Goal: Browse casually: Explore the website without a specific task or goal

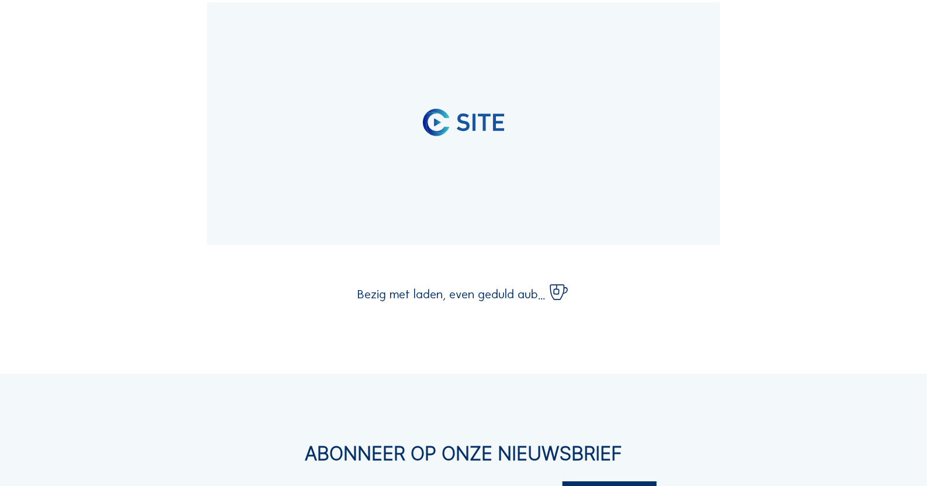
scroll to position [2398, 0]
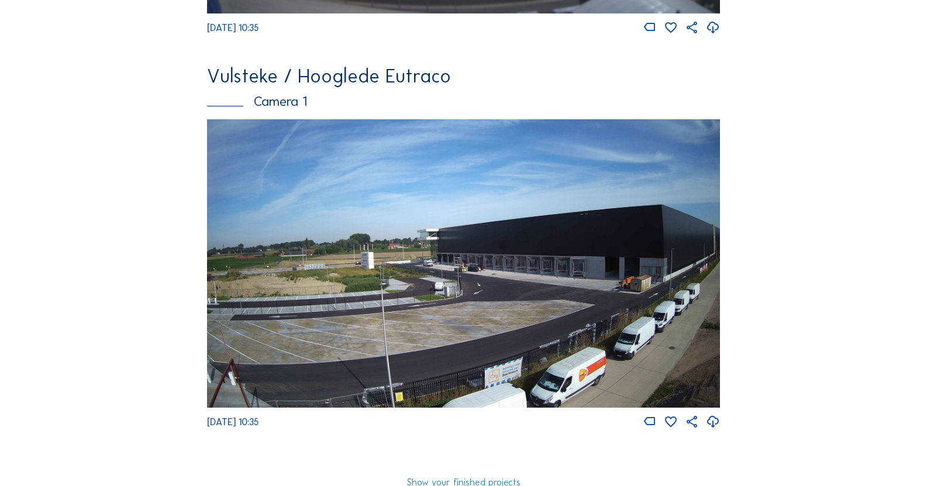
click at [426, 218] on img at bounding box center [463, 263] width 513 height 288
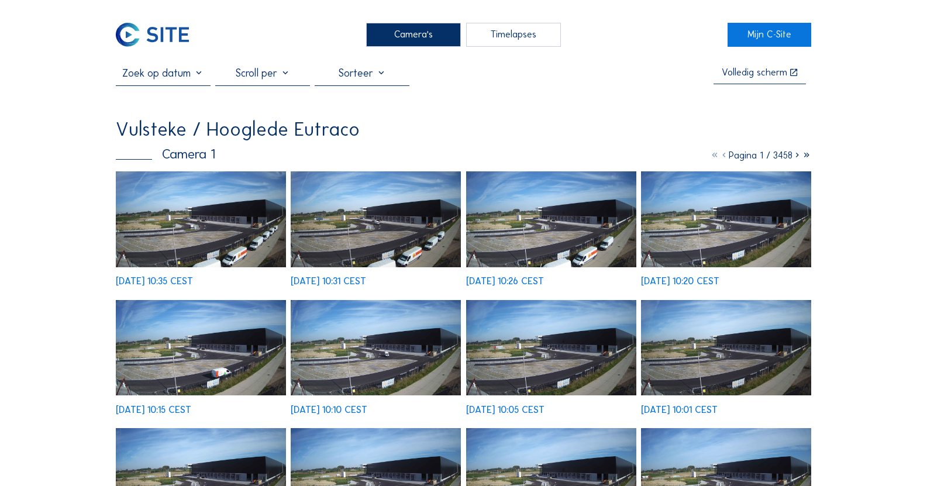
click at [239, 250] on img at bounding box center [201, 219] width 170 height 96
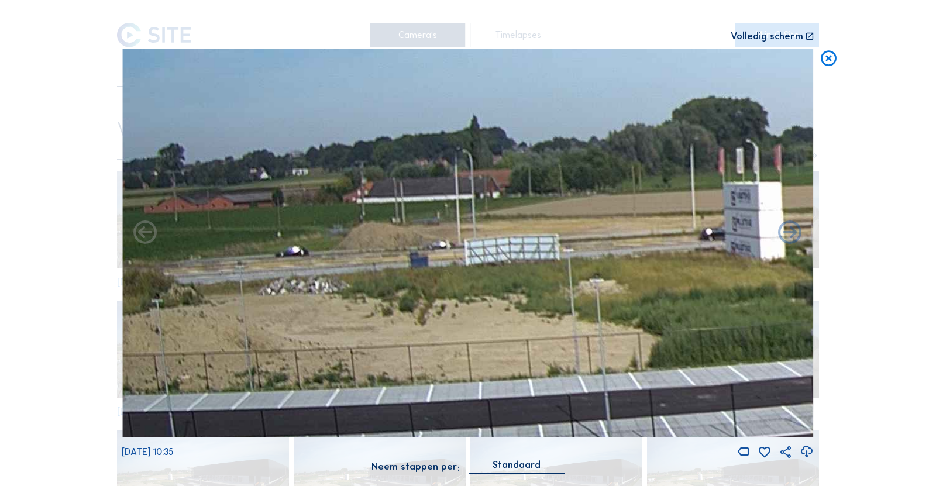
drag, startPoint x: 314, startPoint y: 264, endPoint x: 615, endPoint y: 266, distance: 301.8
click at [611, 266] on img at bounding box center [467, 243] width 691 height 389
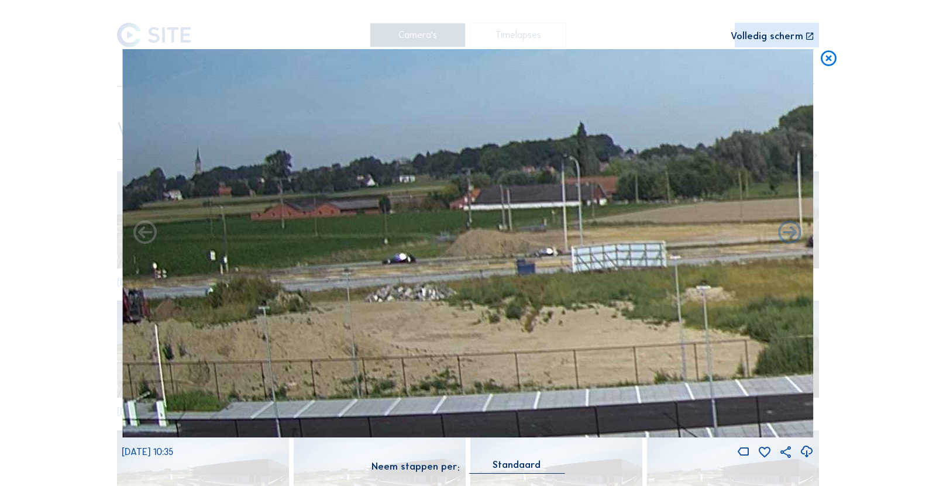
drag, startPoint x: 526, startPoint y: 298, endPoint x: 695, endPoint y: 304, distance: 169.1
click at [700, 292] on img at bounding box center [467, 243] width 691 height 389
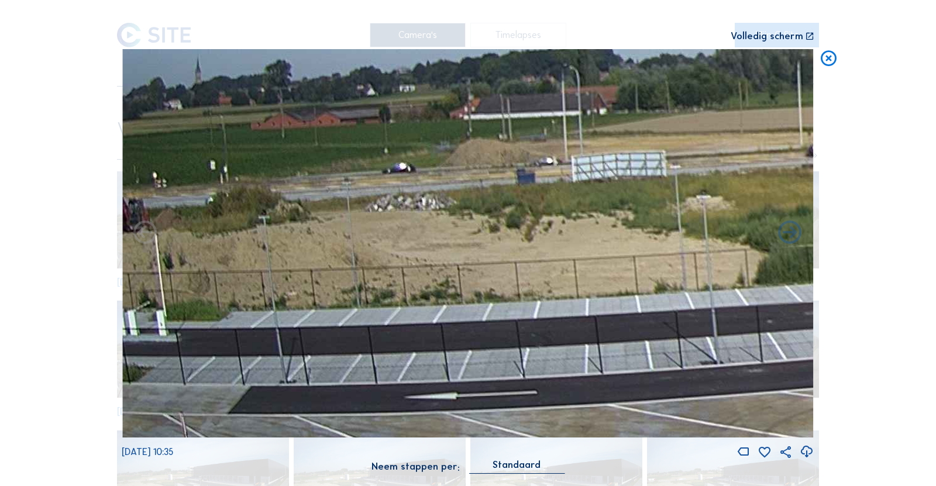
drag, startPoint x: 540, startPoint y: 299, endPoint x: 629, endPoint y: 215, distance: 122.9
click at [629, 215] on img at bounding box center [467, 243] width 691 height 389
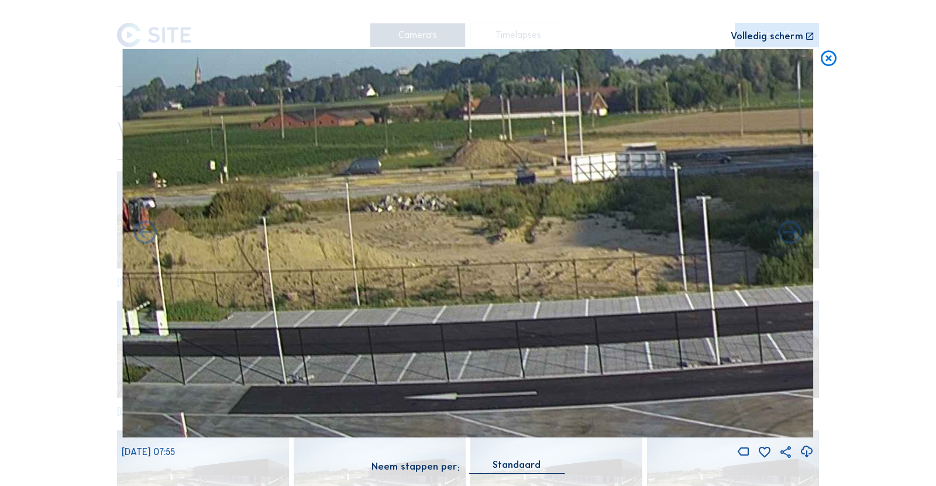
click at [825, 62] on icon at bounding box center [828, 58] width 19 height 19
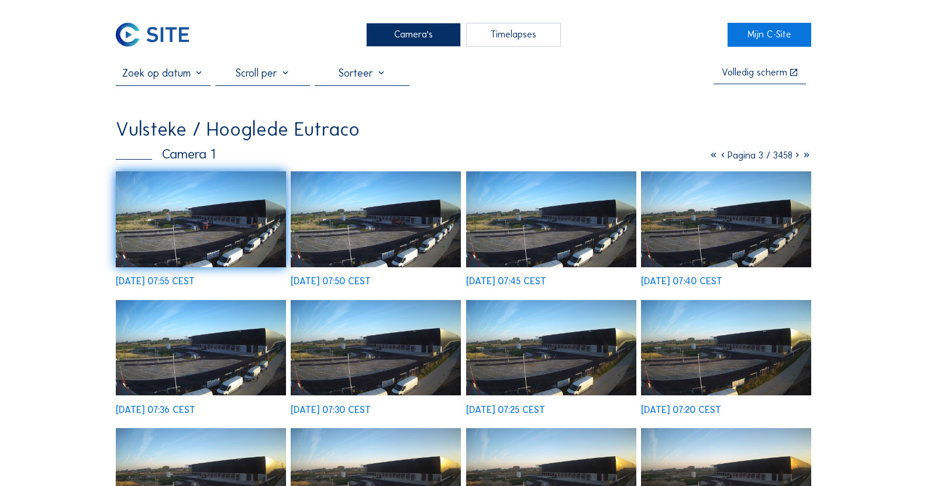
click at [794, 157] on icon at bounding box center [797, 155] width 9 height 11
click at [794, 160] on icon at bounding box center [797, 155] width 9 height 11
click at [795, 159] on icon at bounding box center [797, 155] width 9 height 11
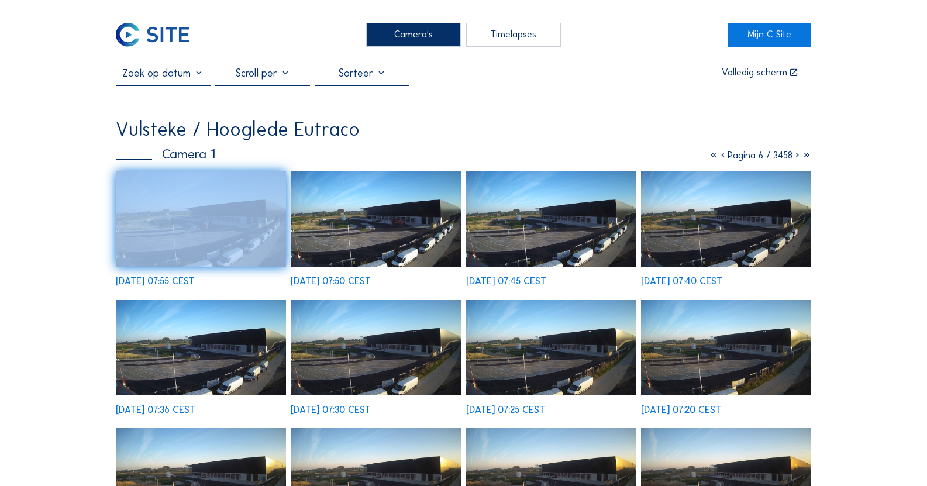
click at [795, 159] on icon at bounding box center [797, 155] width 9 height 11
click at [797, 159] on icon at bounding box center [797, 155] width 9 height 11
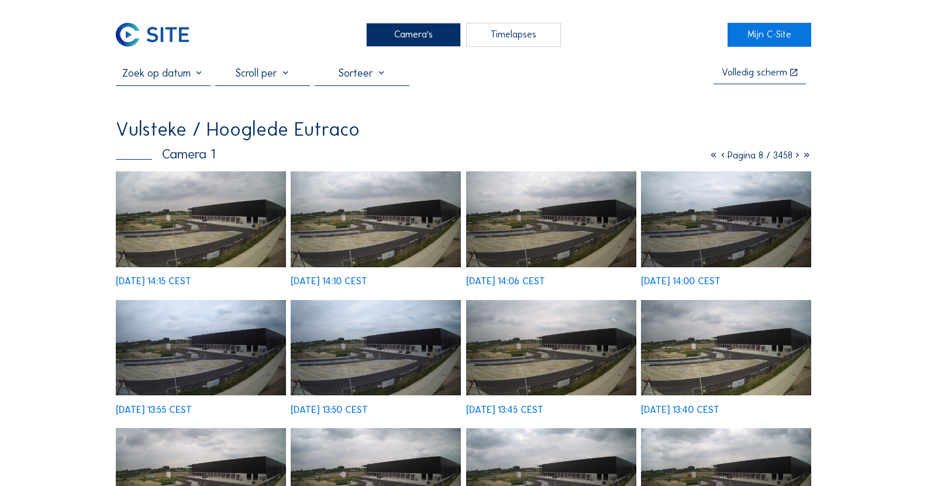
click at [232, 229] on img at bounding box center [201, 219] width 170 height 96
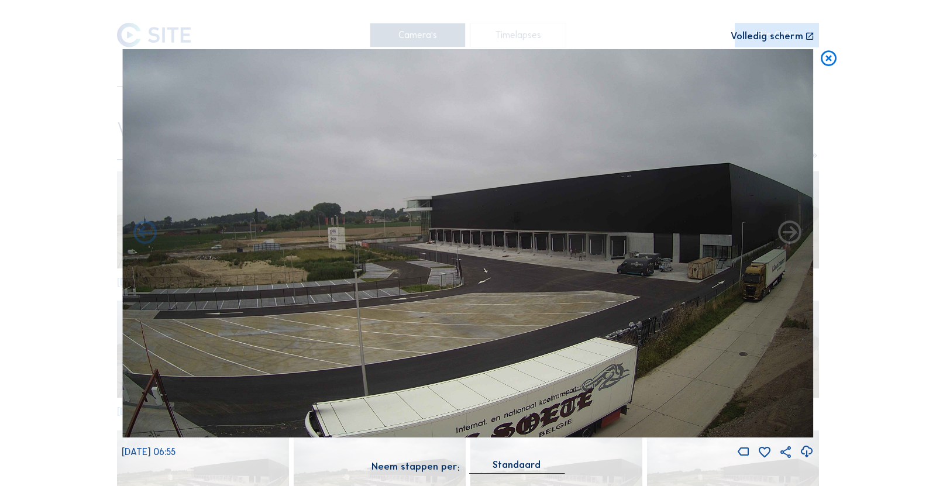
click at [832, 59] on icon at bounding box center [828, 58] width 19 height 19
